Goal: Transaction & Acquisition: Obtain resource

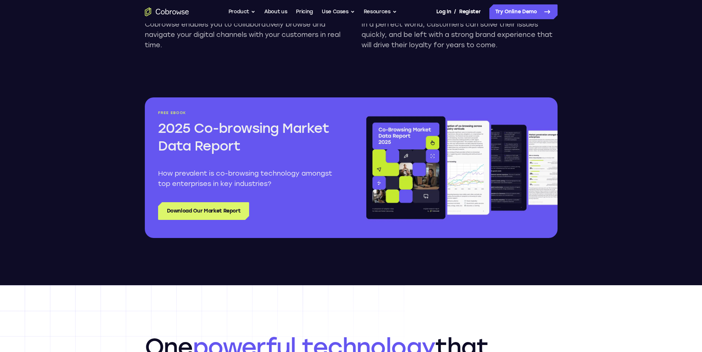
scroll to position [995, 0]
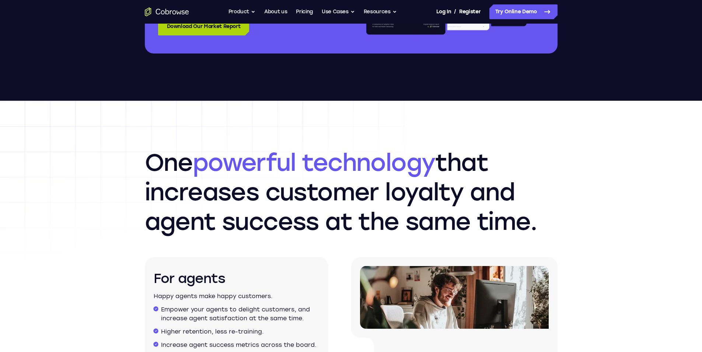
click at [194, 26] on link "Download Our Market Report" at bounding box center [203, 27] width 91 height 18
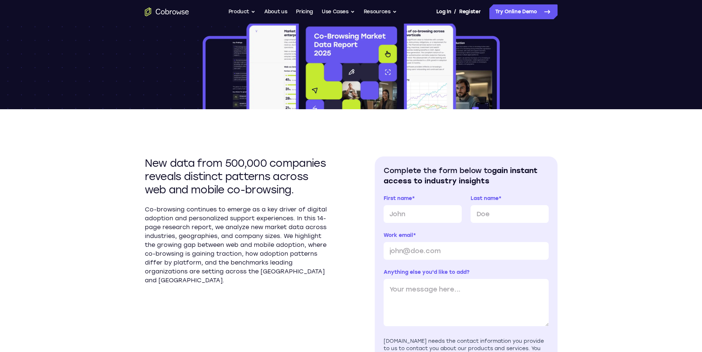
scroll to position [111, 0]
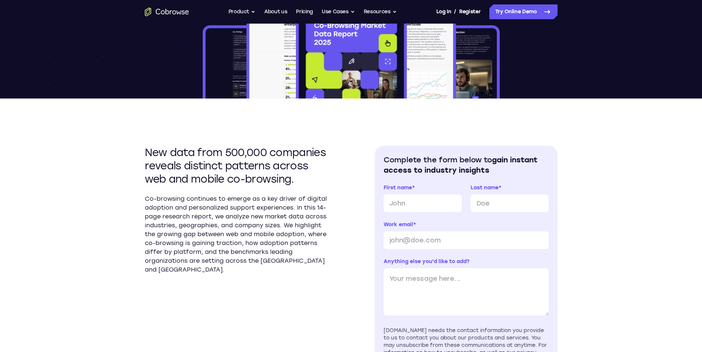
click at [261, 75] on img at bounding box center [351, 51] width 300 height 94
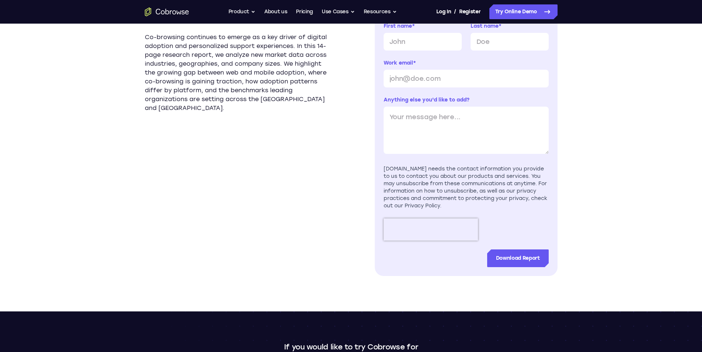
scroll to position [295, 0]
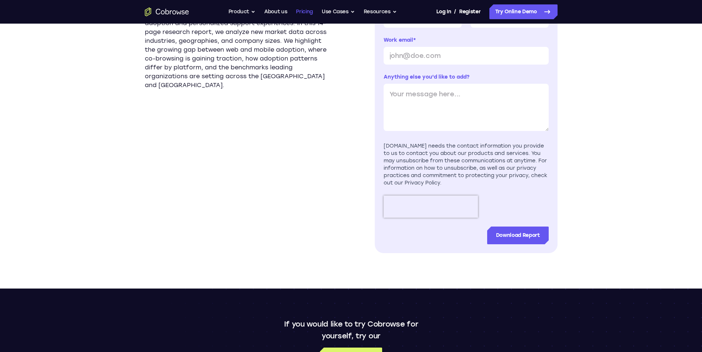
click at [307, 11] on link "Pricing" at bounding box center [304, 11] width 17 height 15
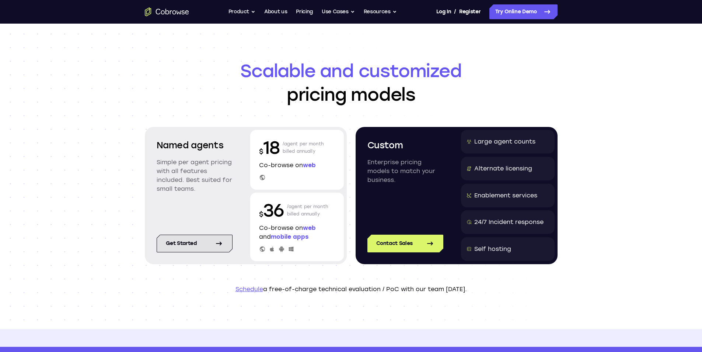
click at [216, 242] on icon at bounding box center [218, 243] width 9 height 9
